Goal: Task Accomplishment & Management: Manage account settings

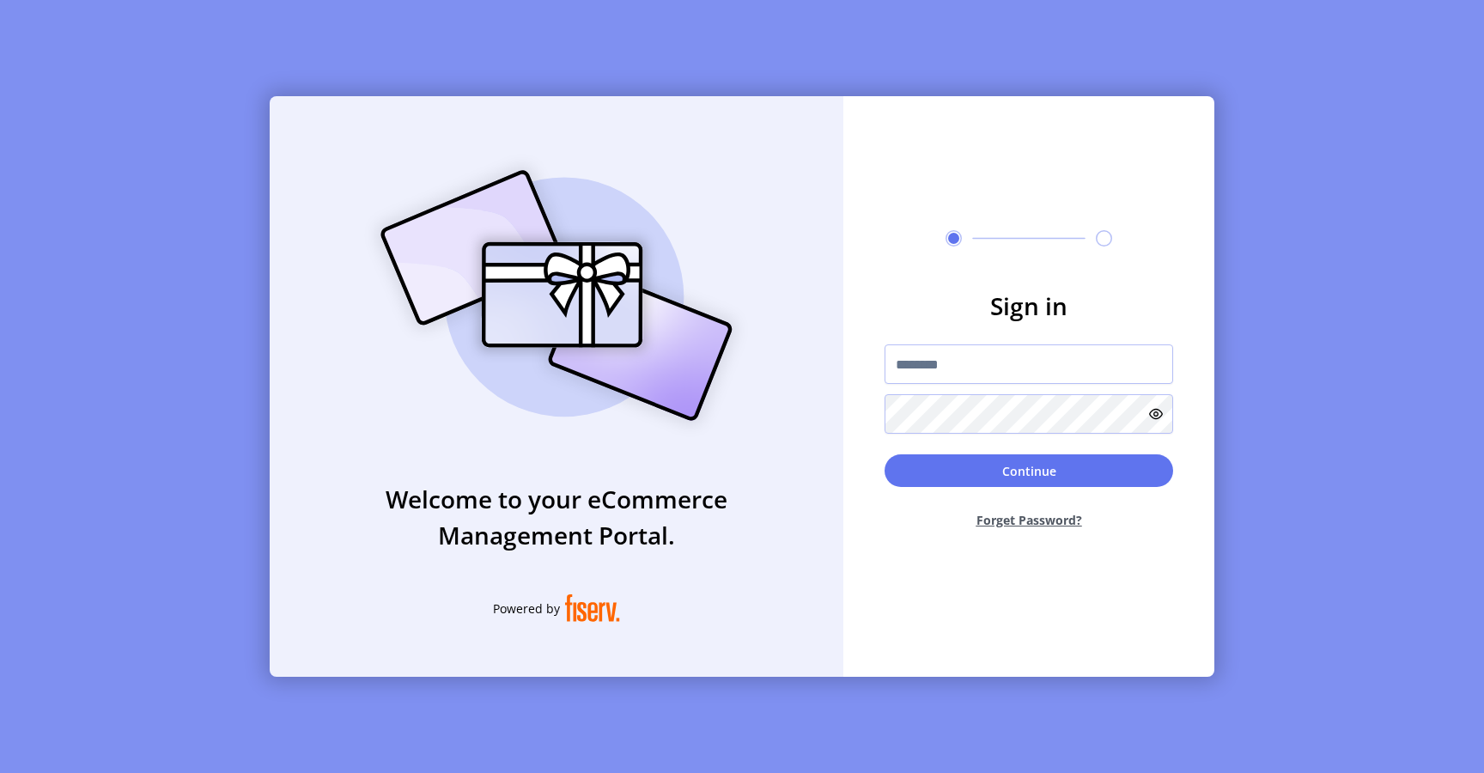
click at [1003, 341] on form "Sign in Continue Forget Password?" at bounding box center [1028, 415] width 371 height 255
click at [970, 355] on input "text" at bounding box center [1029, 364] width 289 height 40
type input "**********"
click at [944, 483] on button "Continue" at bounding box center [1029, 470] width 289 height 33
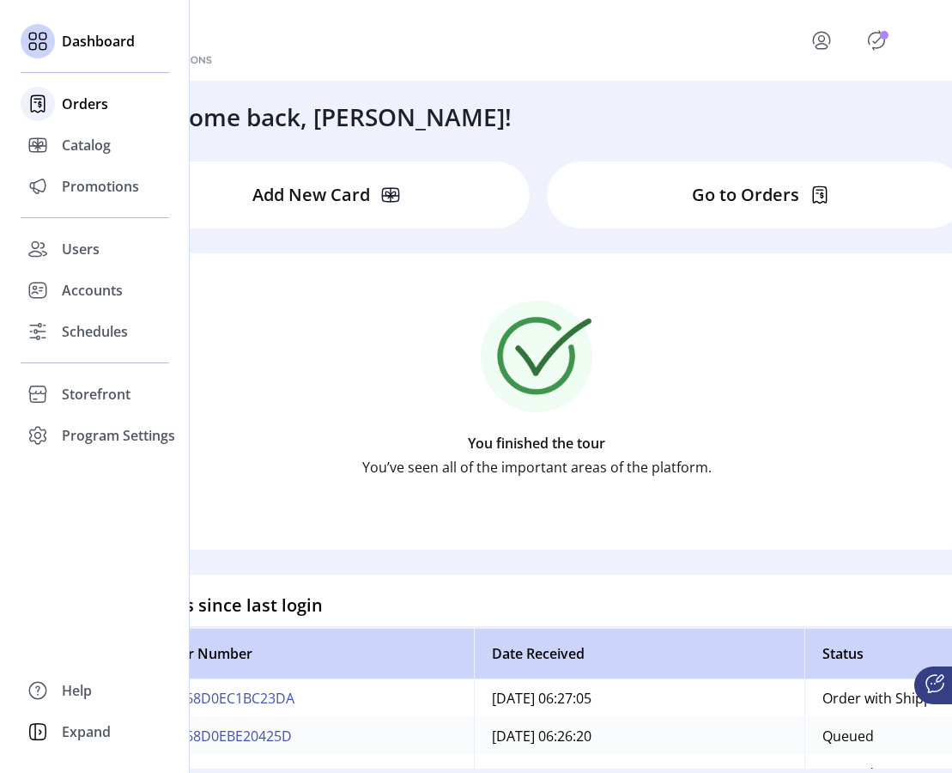
click at [100, 102] on span "Orders" at bounding box center [85, 104] width 46 height 21
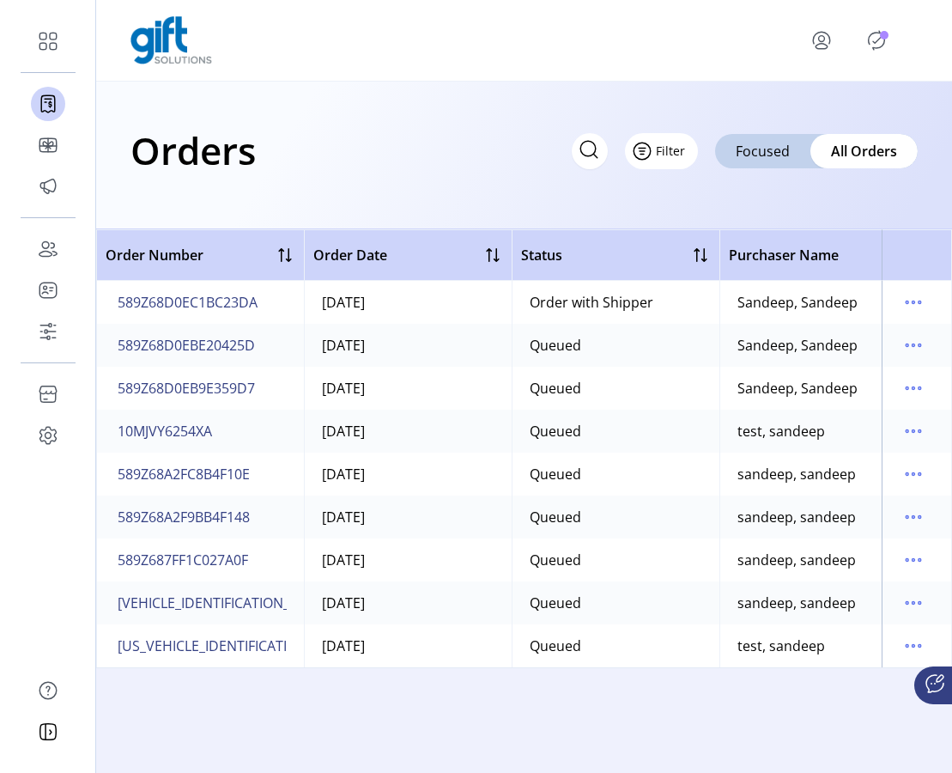
click at [676, 143] on span "Filter" at bounding box center [670, 151] width 29 height 18
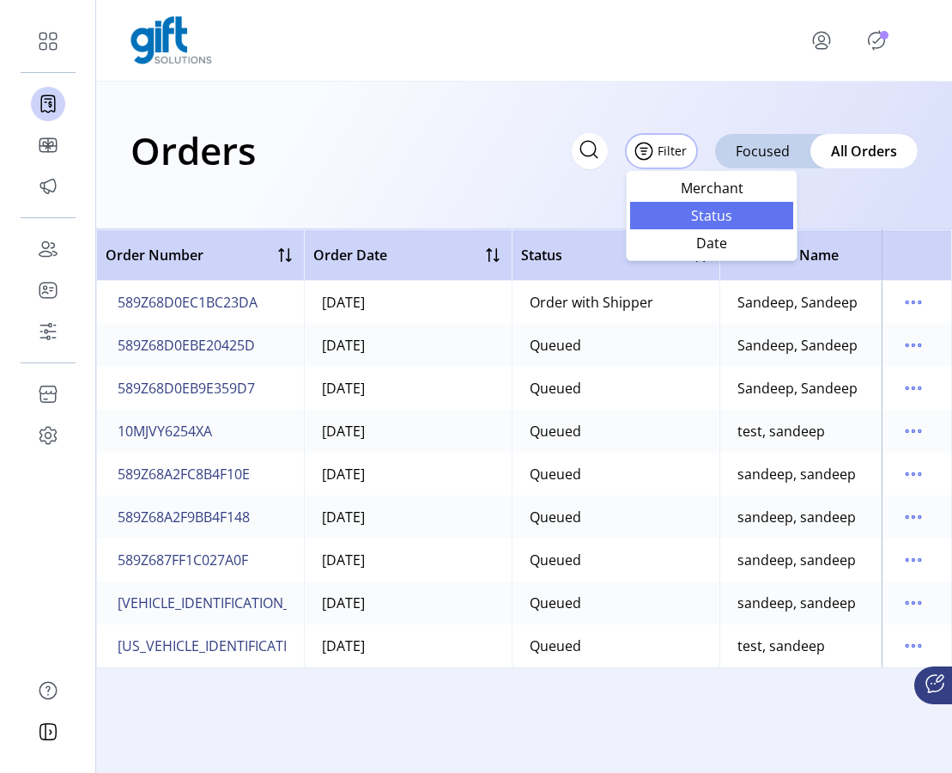
click at [726, 221] on span "Status" at bounding box center [712, 216] width 143 height 14
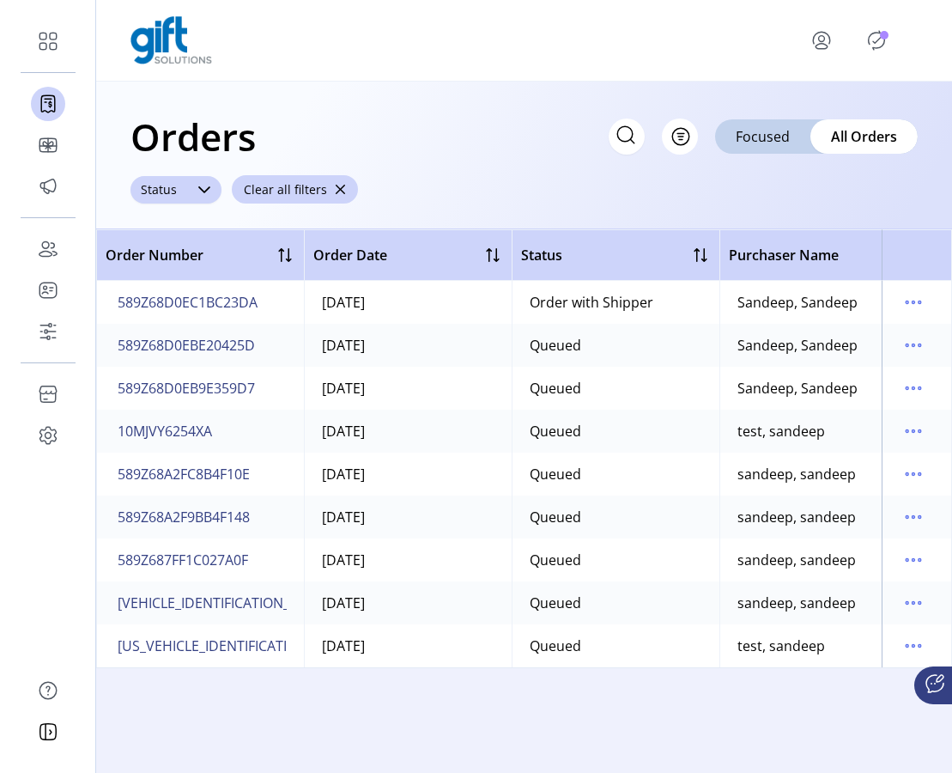
click at [199, 188] on icon at bounding box center [204, 189] width 12 height 7
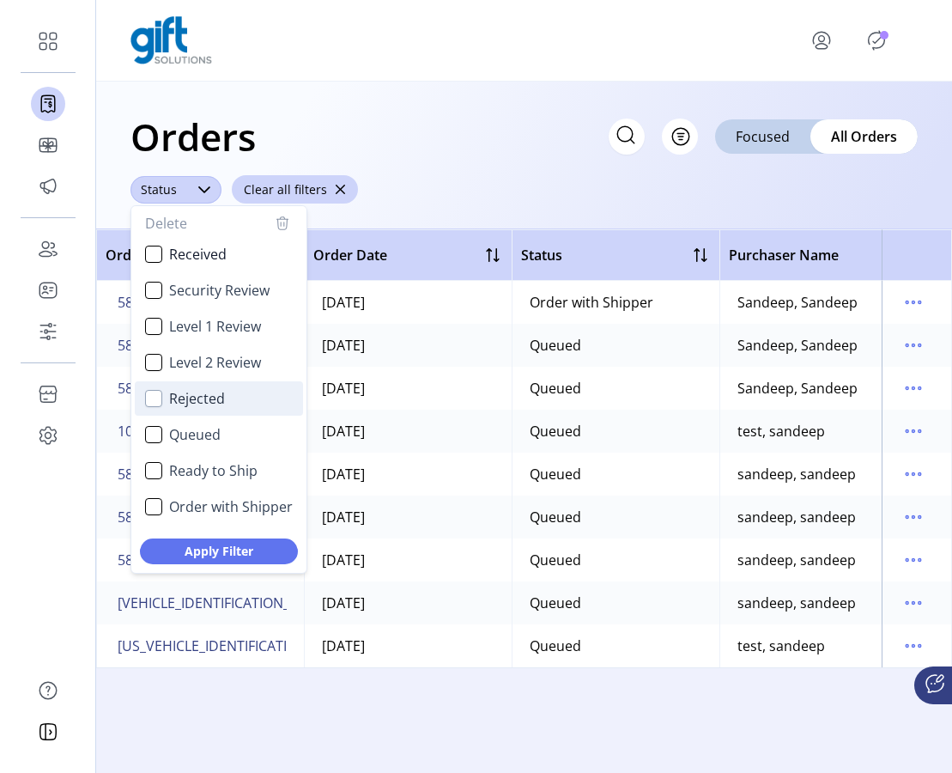
click at [145, 400] on div "Rejected" at bounding box center [153, 398] width 17 height 17
click at [204, 552] on span "Apply Filter" at bounding box center [218, 551] width 113 height 18
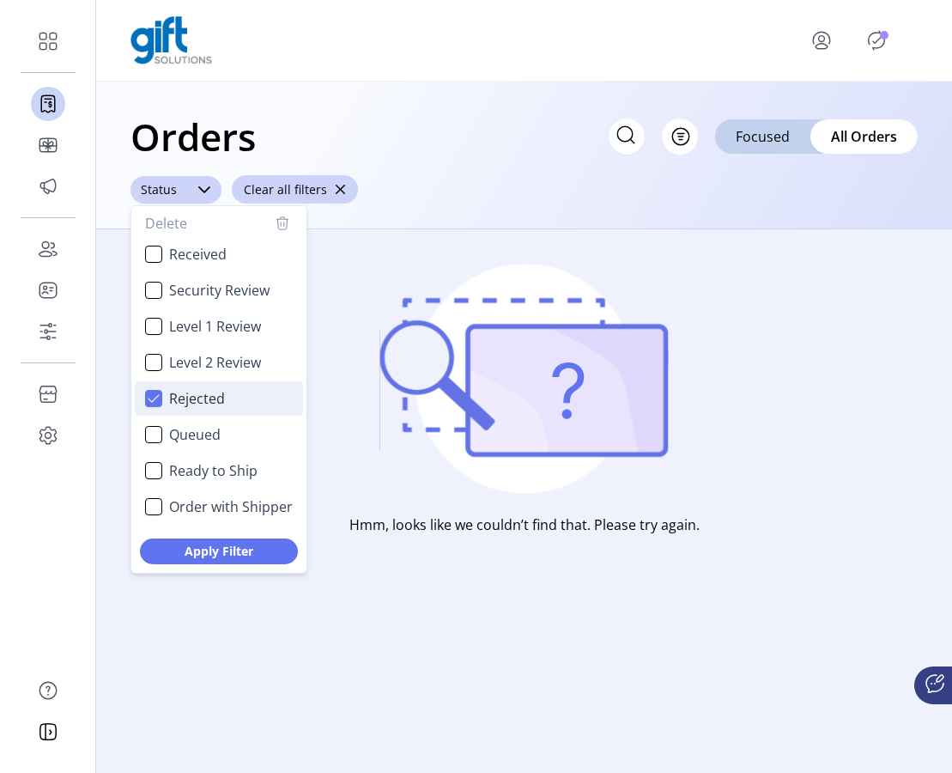
click at [154, 396] on icon "Rejected" at bounding box center [154, 398] width 12 height 12
click at [152, 438] on div "Queued" at bounding box center [153, 434] width 17 height 17
click at [186, 549] on span "Apply Filter" at bounding box center [218, 551] width 113 height 18
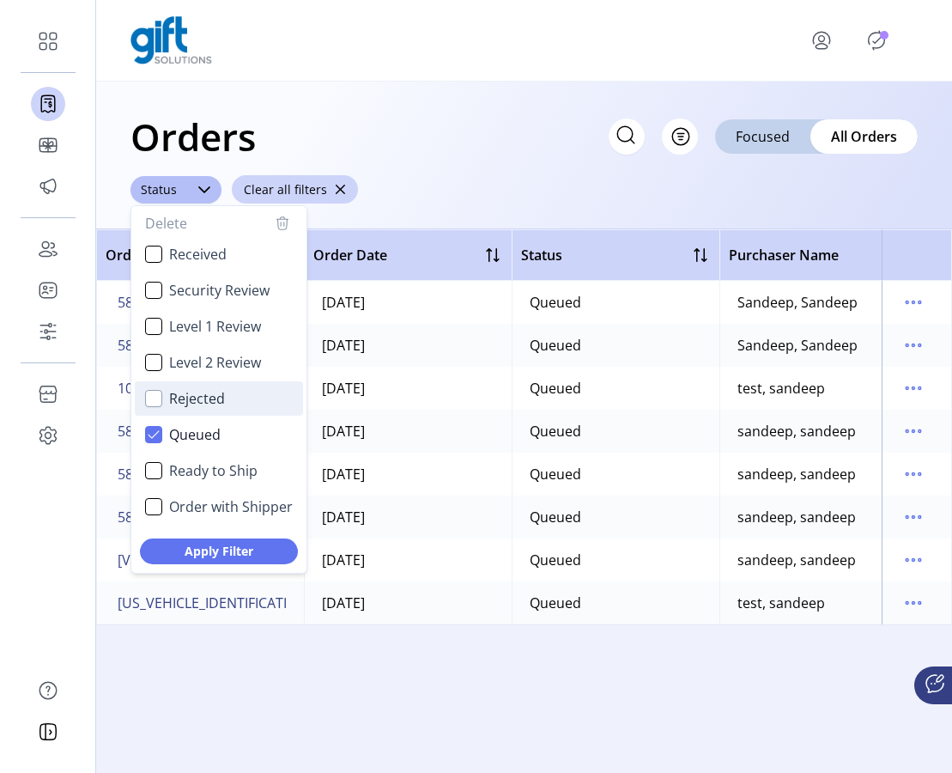
click at [441, 732] on div "Order Number Order Date Status Purchaser Name Purchaser Email Card Format Merch…" at bounding box center [524, 501] width 856 height 544
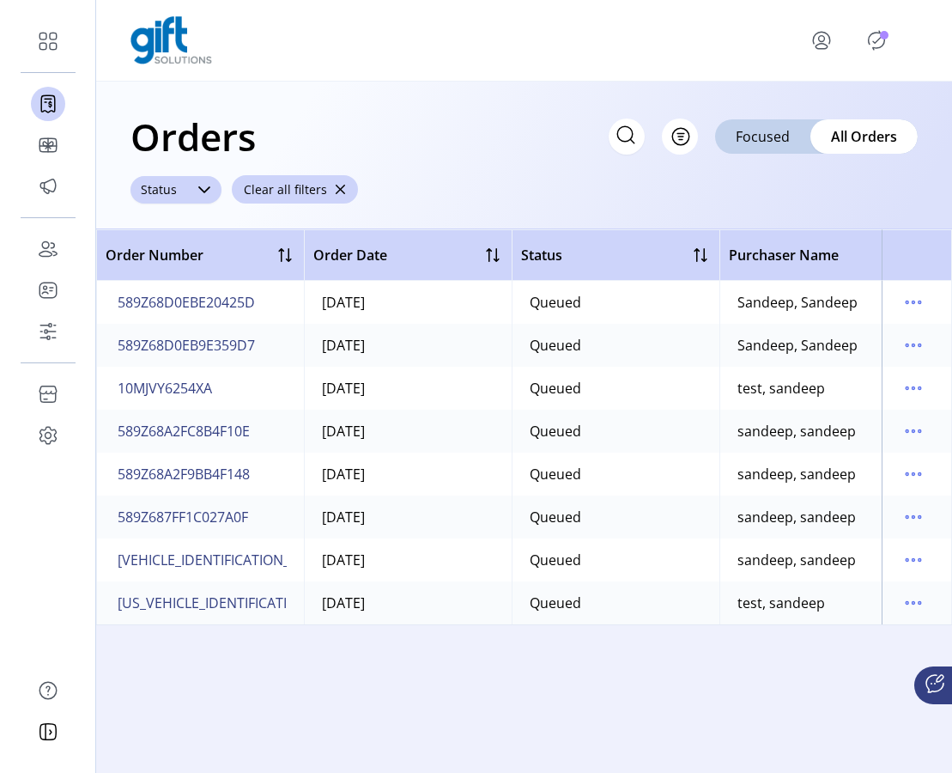
click at [207, 190] on icon at bounding box center [205, 190] width 14 height 14
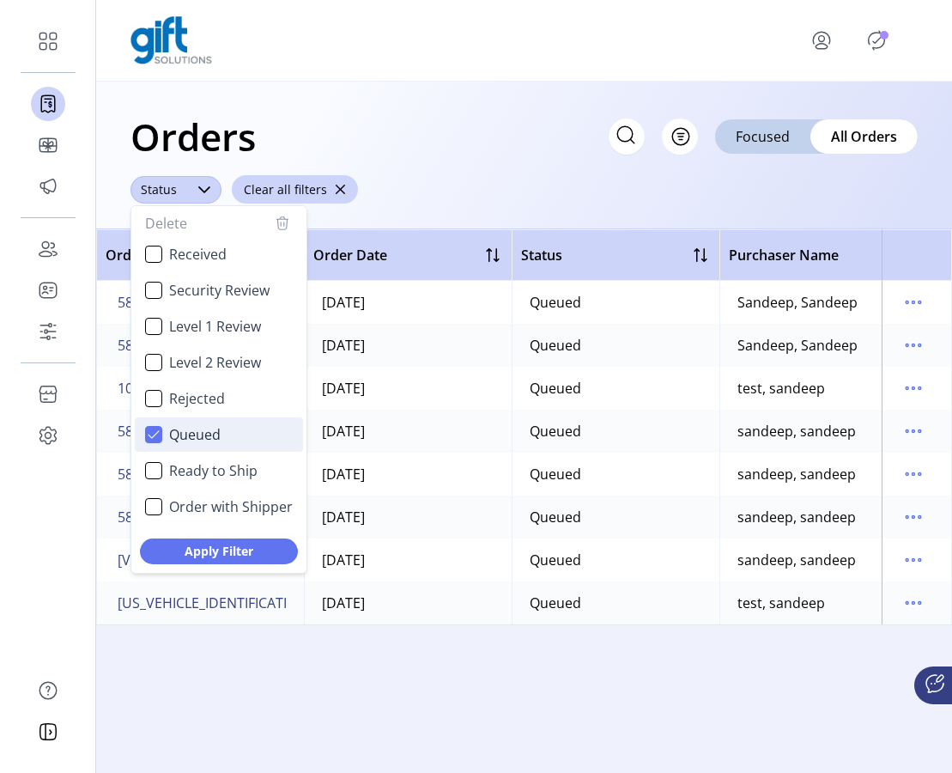
click at [157, 426] on div "Queued" at bounding box center [153, 434] width 17 height 17
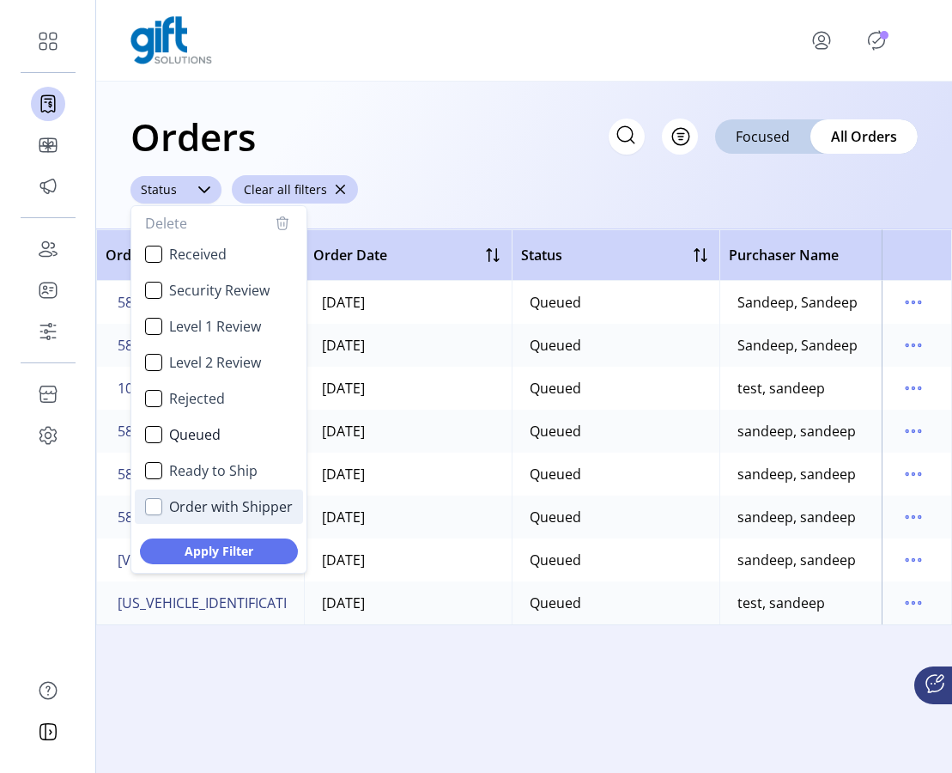
click at [155, 511] on div "Order with Shipper" at bounding box center [153, 506] width 17 height 17
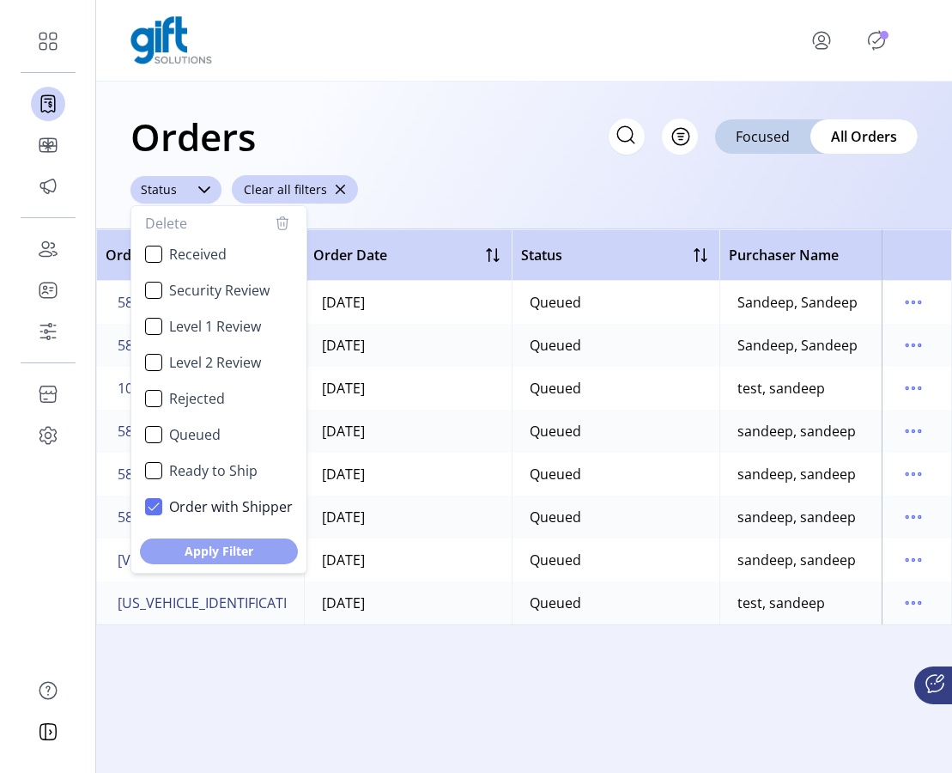
click at [185, 552] on span "Apply Filter" at bounding box center [218, 551] width 113 height 18
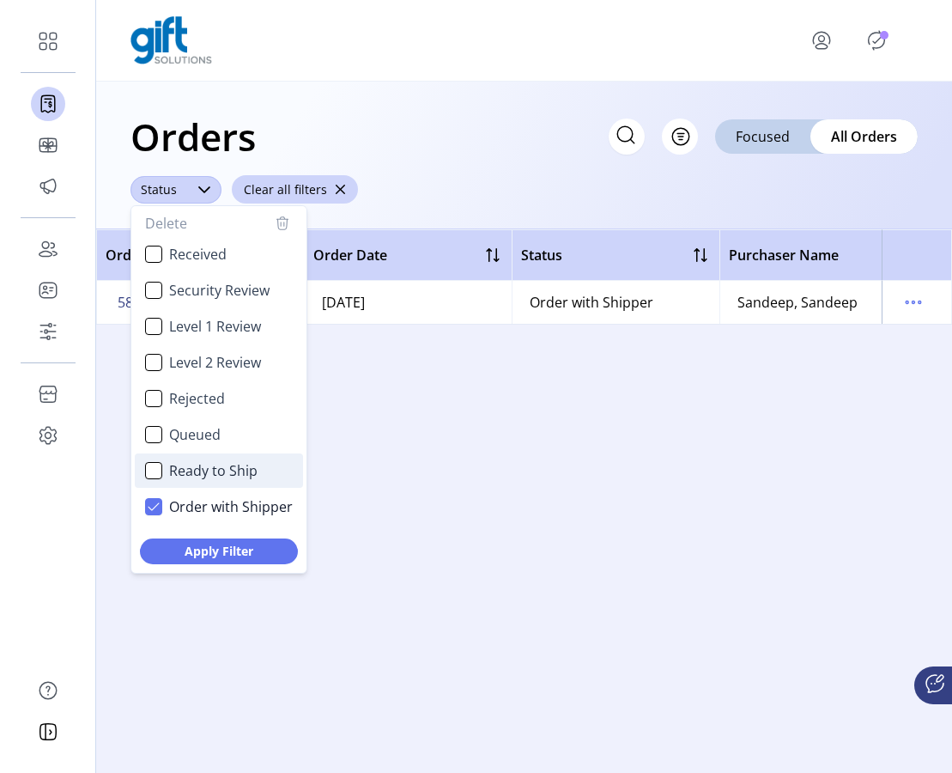
scroll to position [103, 0]
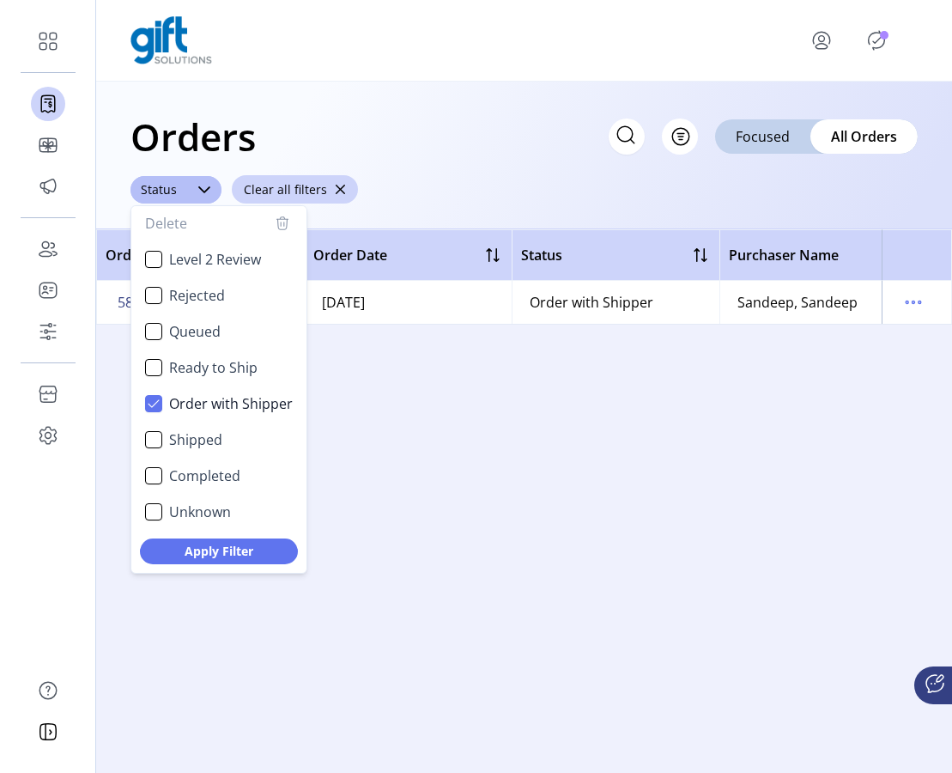
click at [430, 451] on div "Order Number Order Date Status Purchaser Name Purchaser Email Card Format Merch…" at bounding box center [524, 501] width 856 height 544
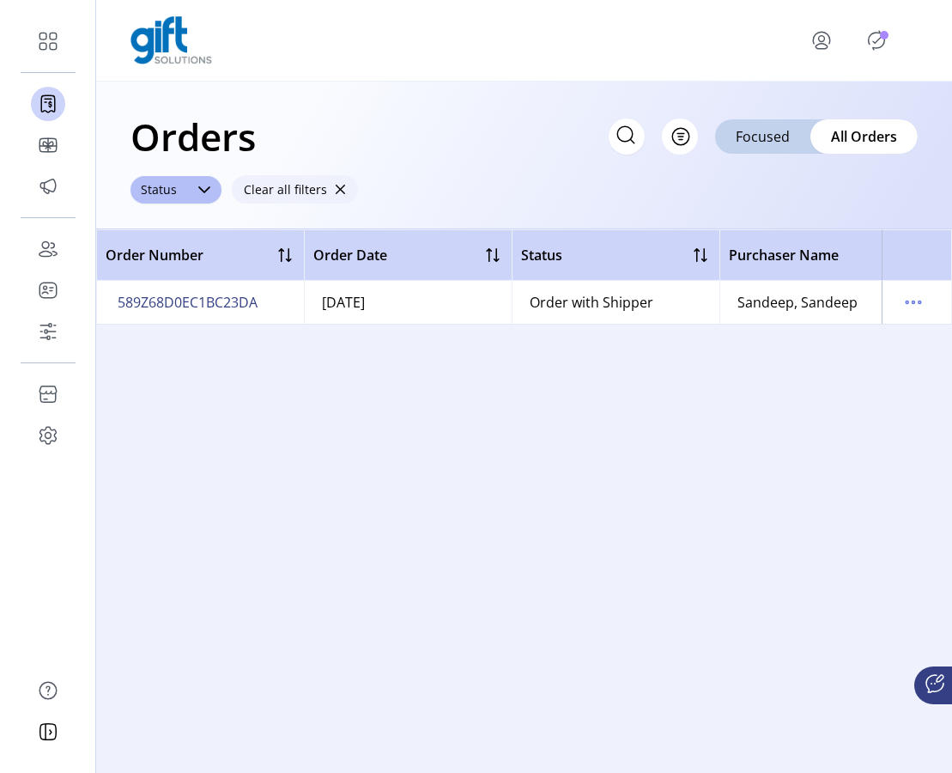
click at [337, 191] on span "button" at bounding box center [340, 190] width 12 height 12
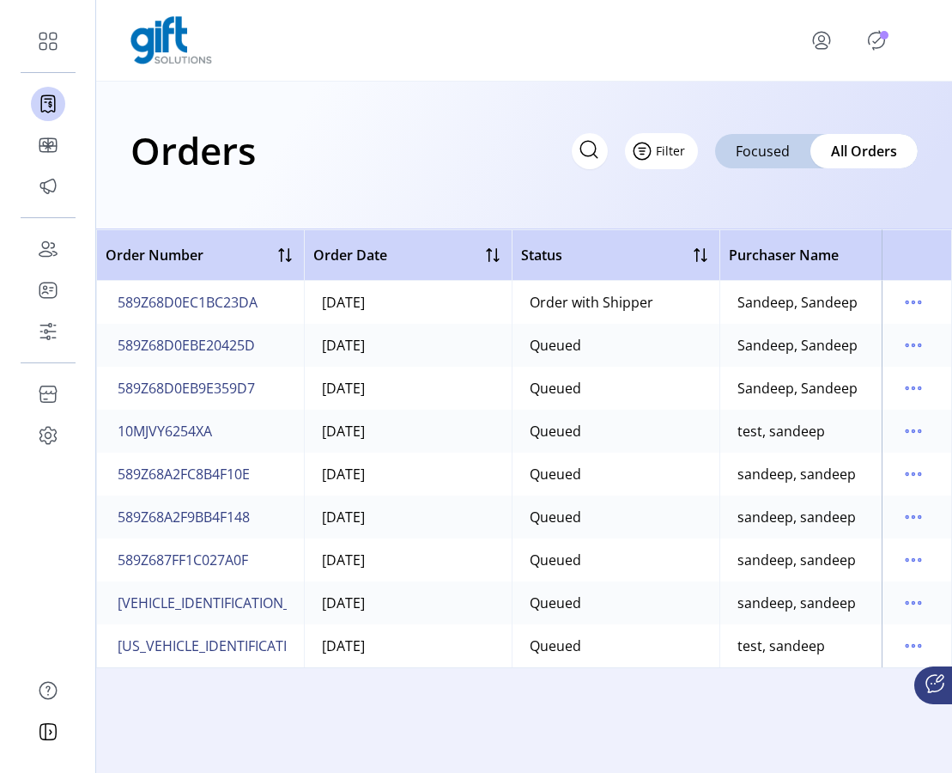
click at [676, 152] on span "Filter" at bounding box center [670, 151] width 29 height 18
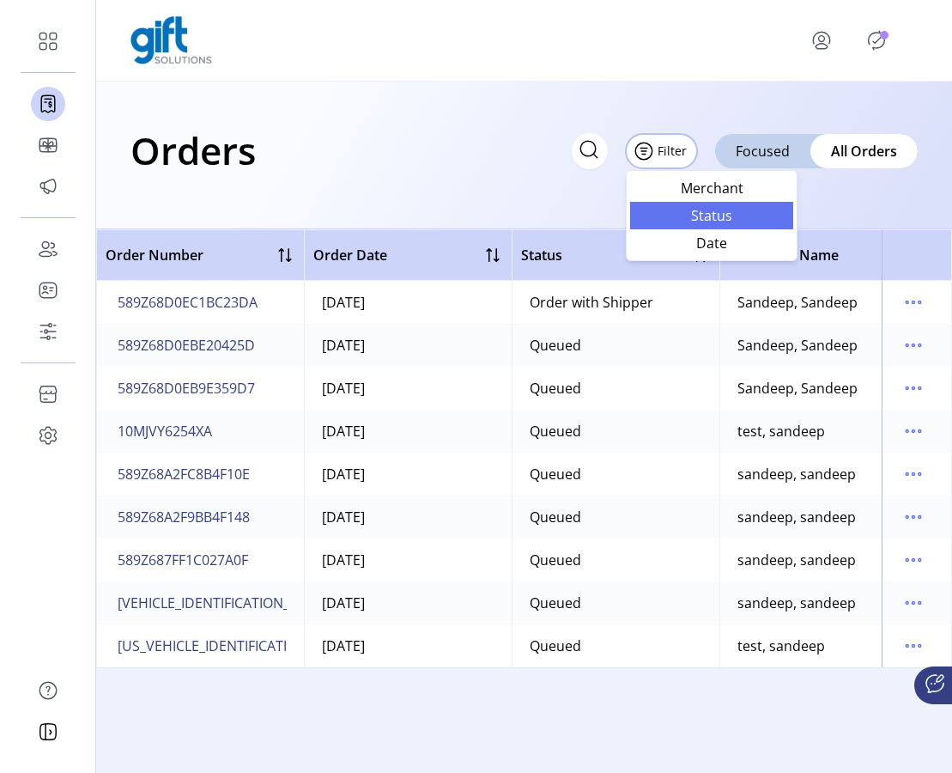
click at [687, 216] on span "Status" at bounding box center [712, 216] width 143 height 14
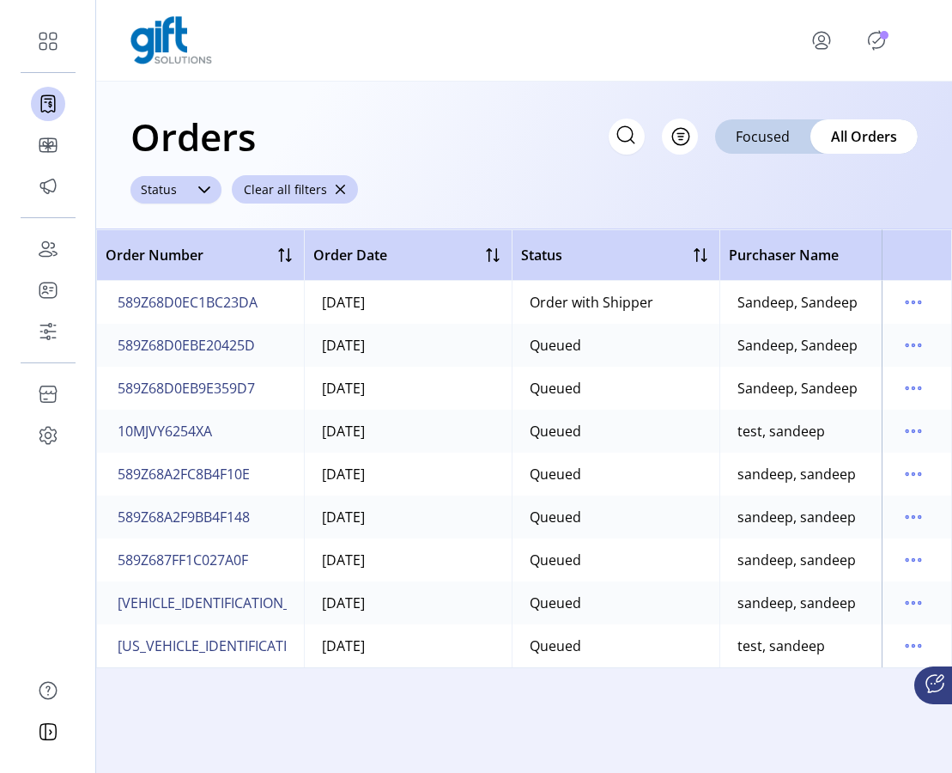
click at [208, 191] on icon at bounding box center [205, 190] width 14 height 14
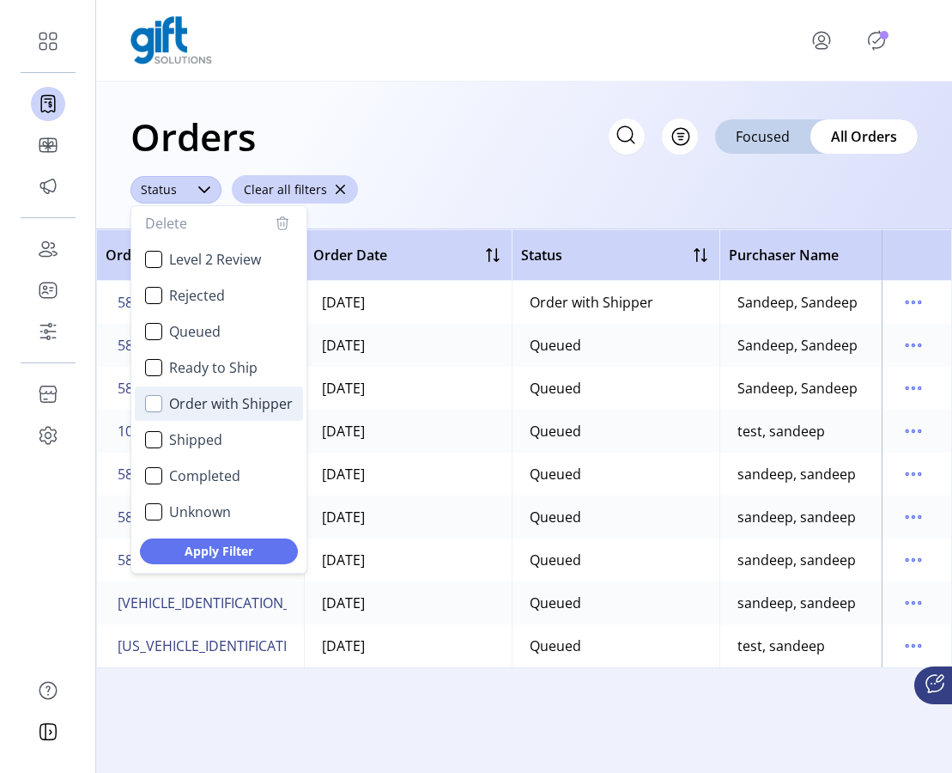
click at [148, 401] on div "Order with Shipper" at bounding box center [153, 403] width 17 height 17
click at [150, 441] on div "Shipped" at bounding box center [153, 439] width 17 height 17
click at [150, 441] on icon "Shipped" at bounding box center [153, 439] width 11 height 8
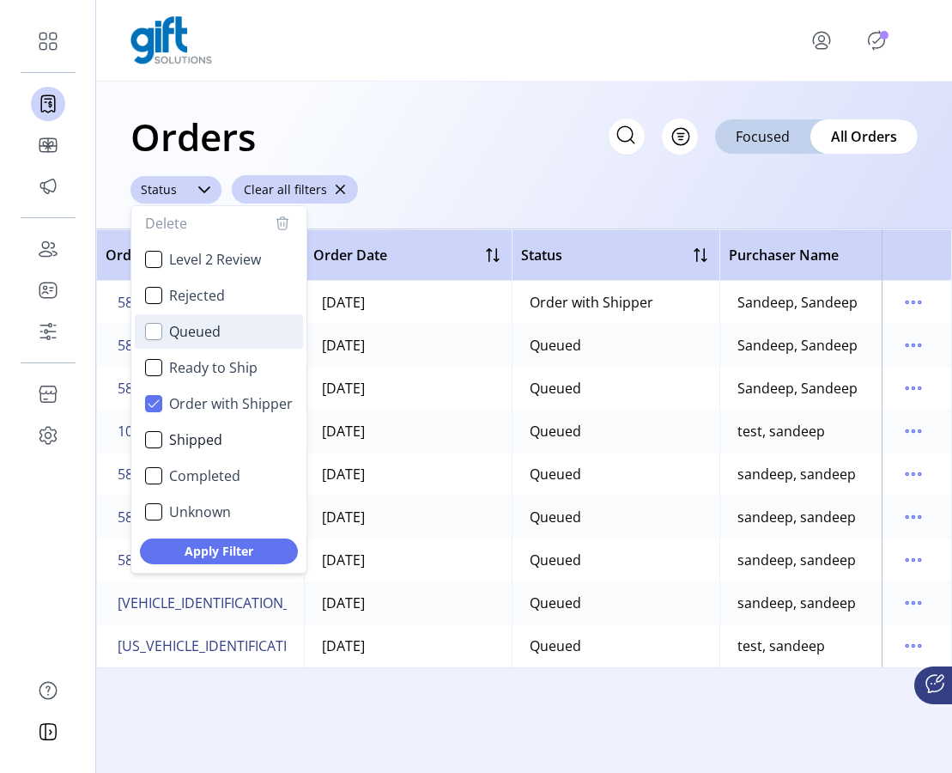
click at [157, 331] on div "Queued" at bounding box center [153, 331] width 17 height 17
click at [201, 549] on span "Apply Filter" at bounding box center [218, 551] width 113 height 18
click at [150, 401] on icon "Order with Shipper" at bounding box center [154, 404] width 12 height 12
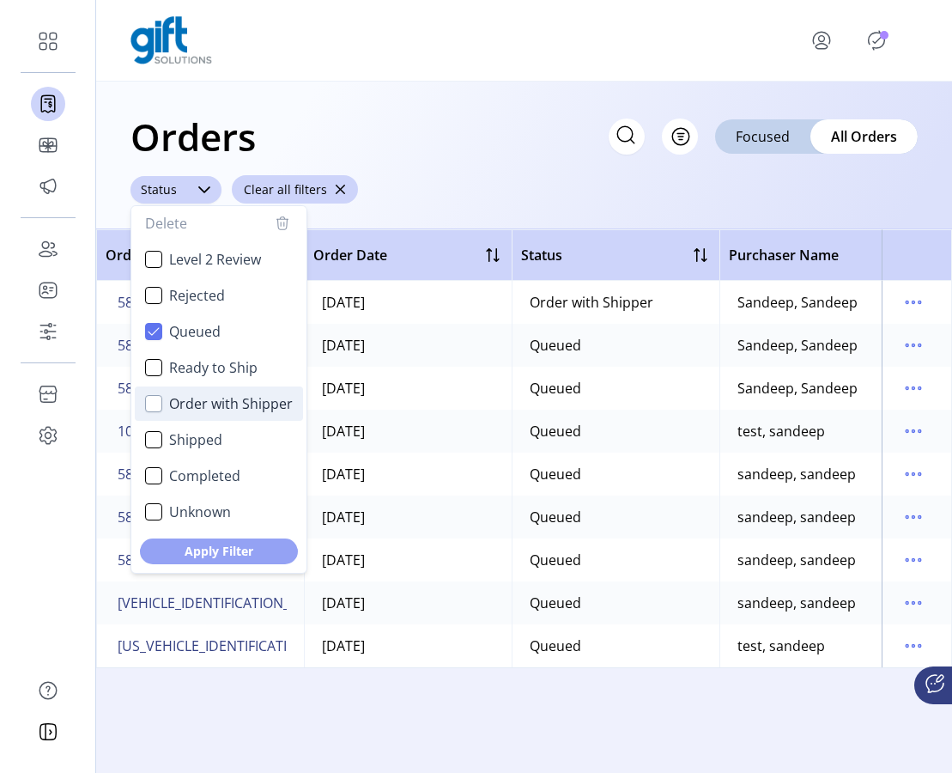
click at [173, 542] on span "Apply Filter" at bounding box center [218, 551] width 113 height 18
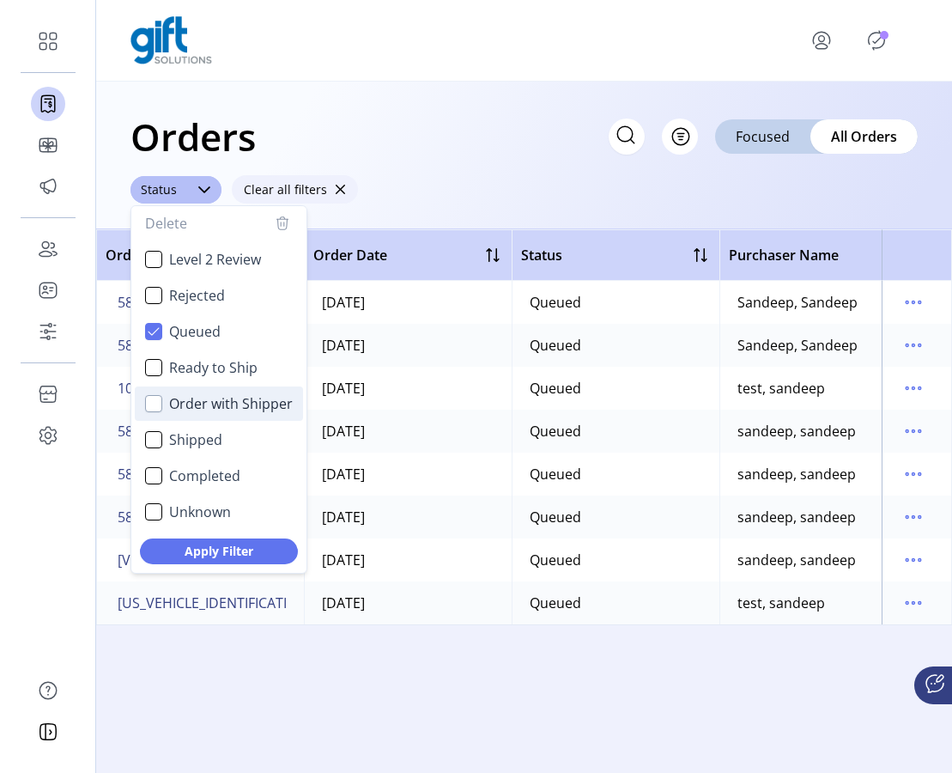
click at [337, 187] on span "button" at bounding box center [340, 190] width 12 height 12
